Goal: Learn about a topic

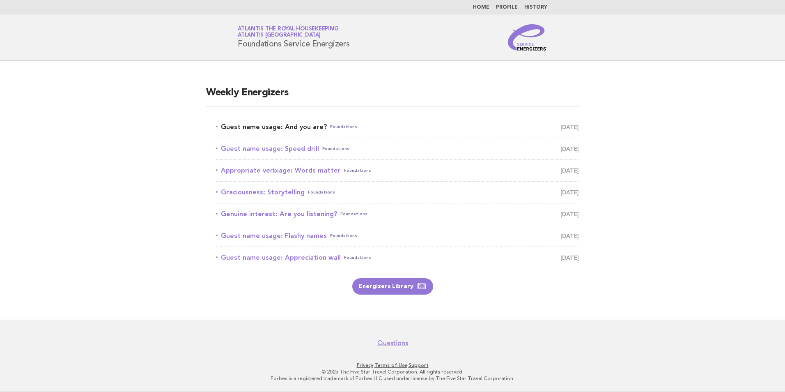
click at [306, 129] on link "Guest name usage: And you are? Foundations [DATE]" at bounding box center [397, 126] width 363 height 11
click at [290, 129] on link "Guest name usage: And you are? Foundations [DATE]" at bounding box center [397, 126] width 363 height 11
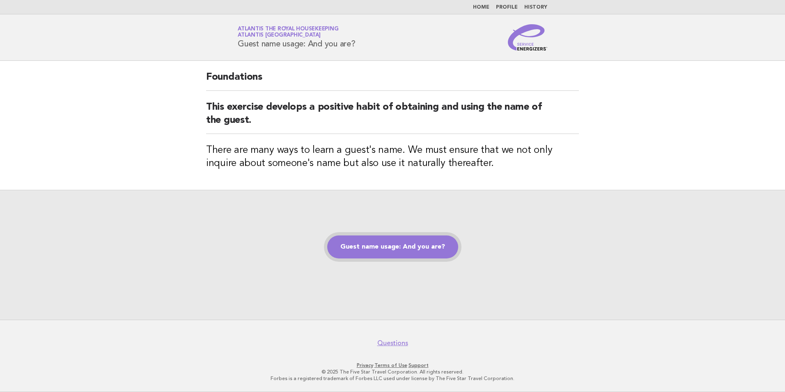
click at [386, 244] on link "Guest name usage: And you are?" at bounding box center [392, 246] width 131 height 23
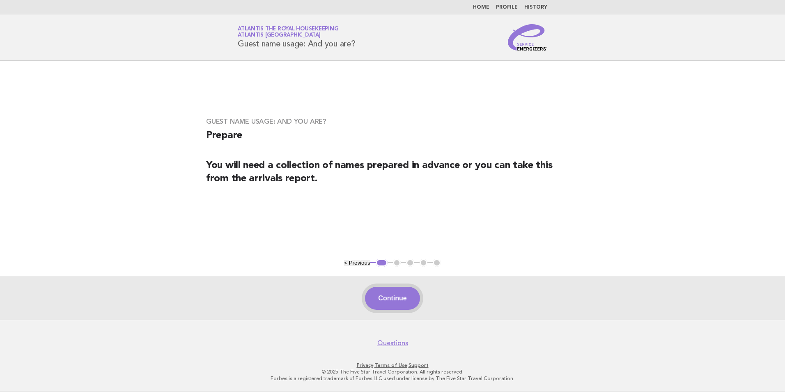
click at [411, 300] on button "Continue" at bounding box center [392, 297] width 55 height 23
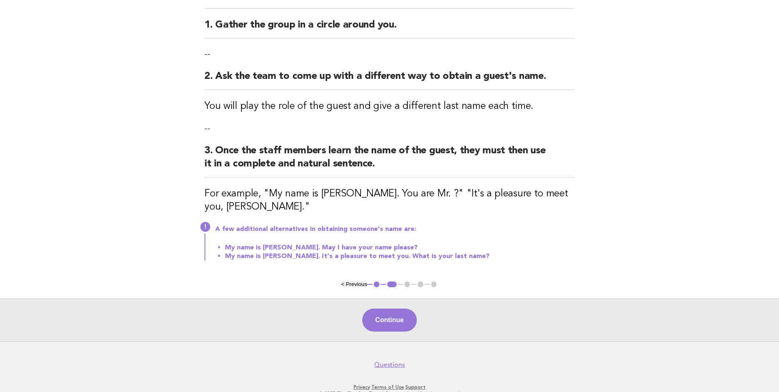
scroll to position [115, 0]
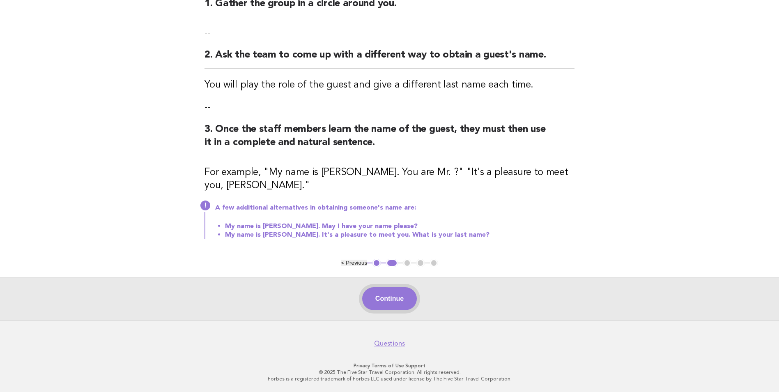
click at [392, 299] on button "Continue" at bounding box center [389, 298] width 55 height 23
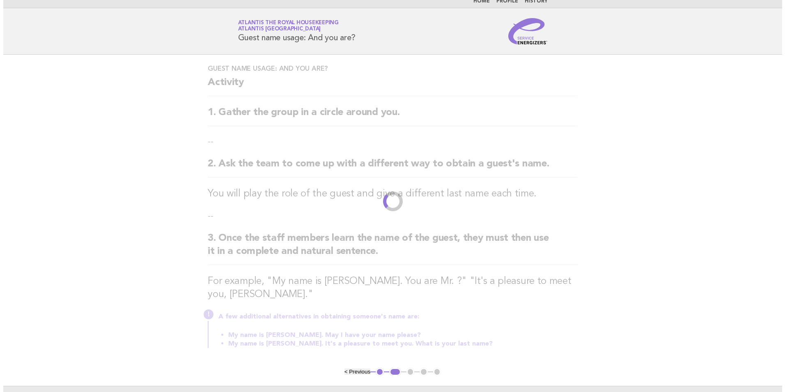
scroll to position [0, 0]
